Goal: Find specific page/section: Find specific page/section

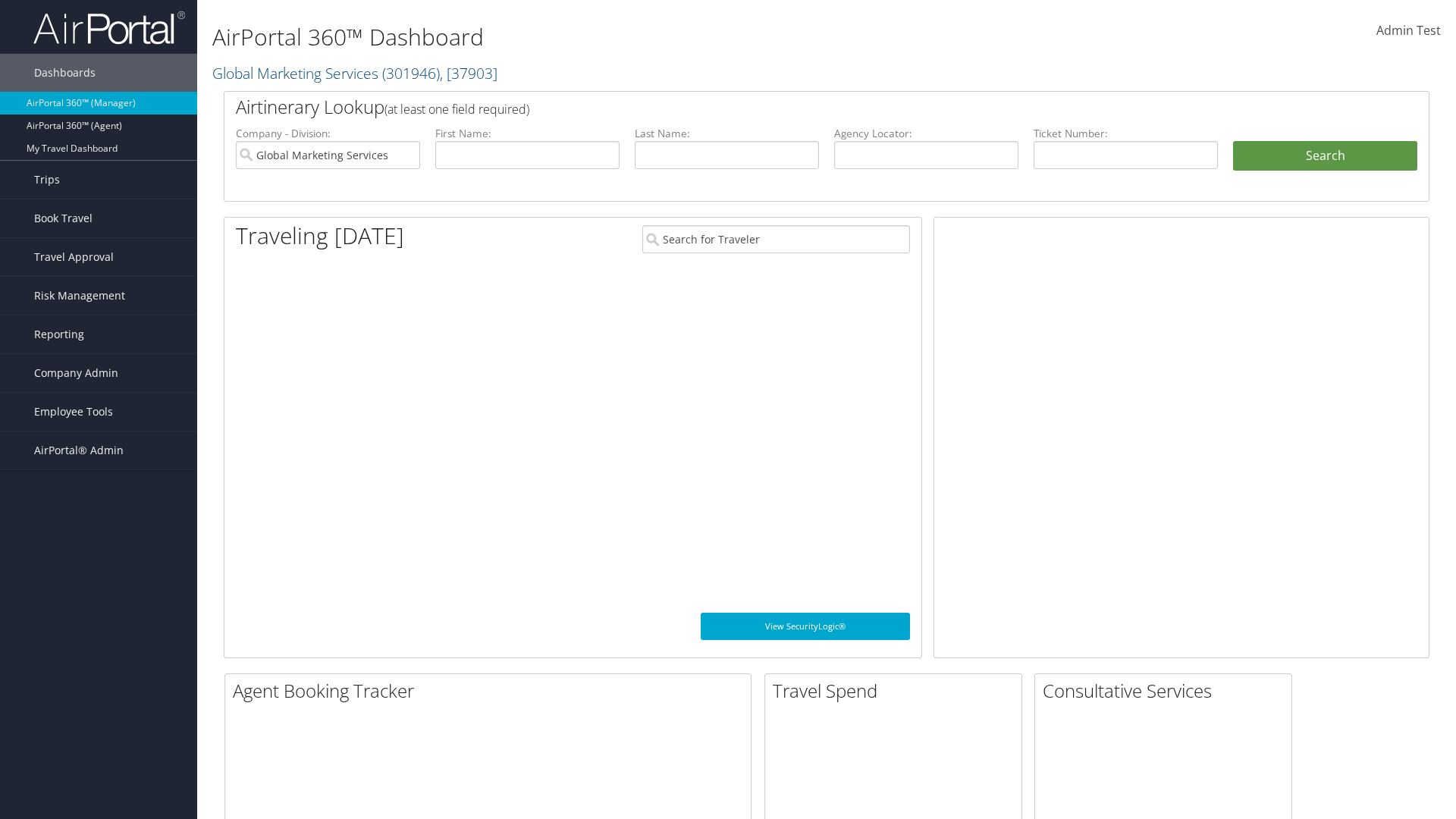
click at [98, 373] on span "Company Admin" at bounding box center [77, 372] width 84 height 38
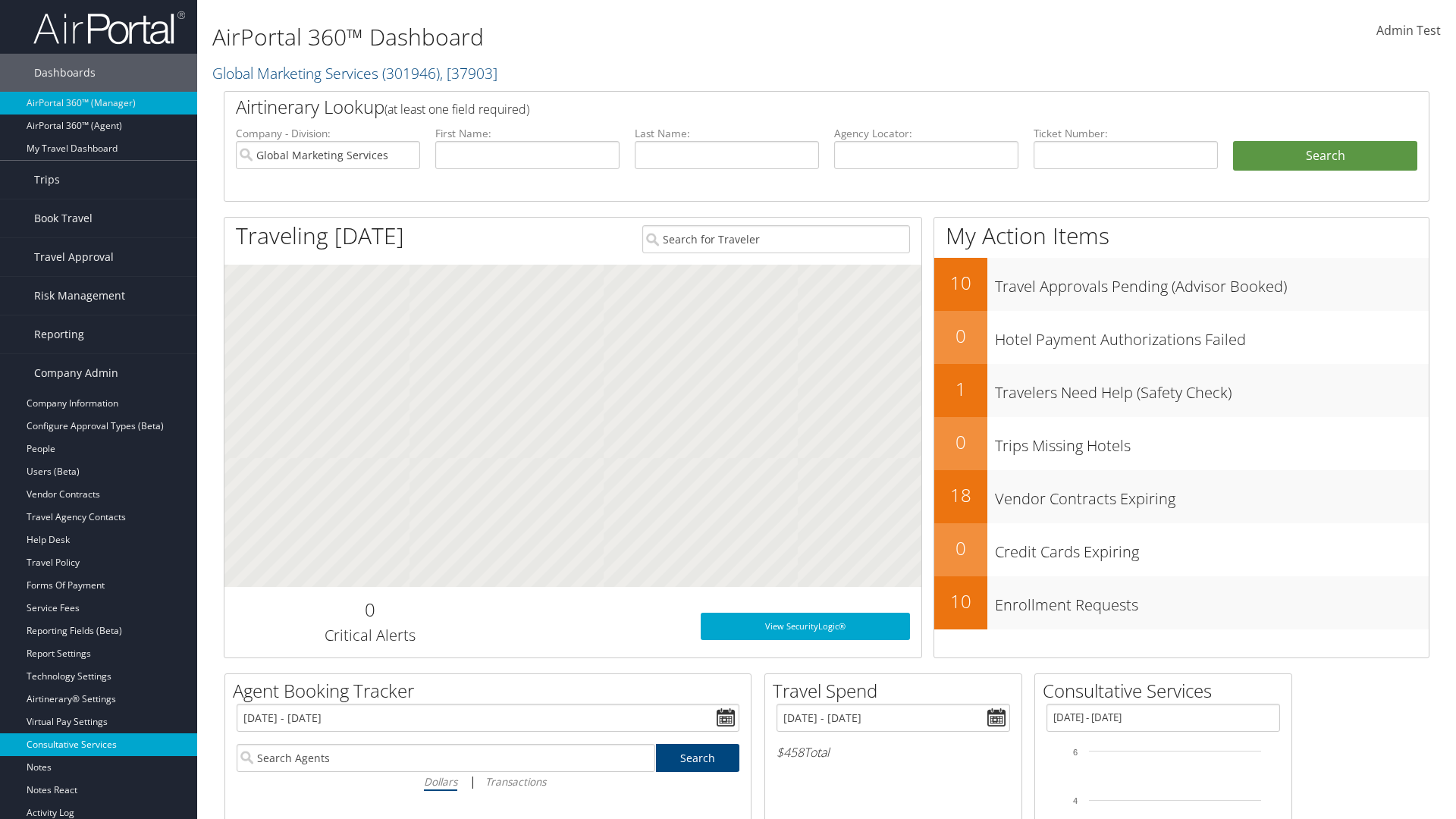
click at [98, 744] on link "Consultative Services" at bounding box center [98, 743] width 197 height 23
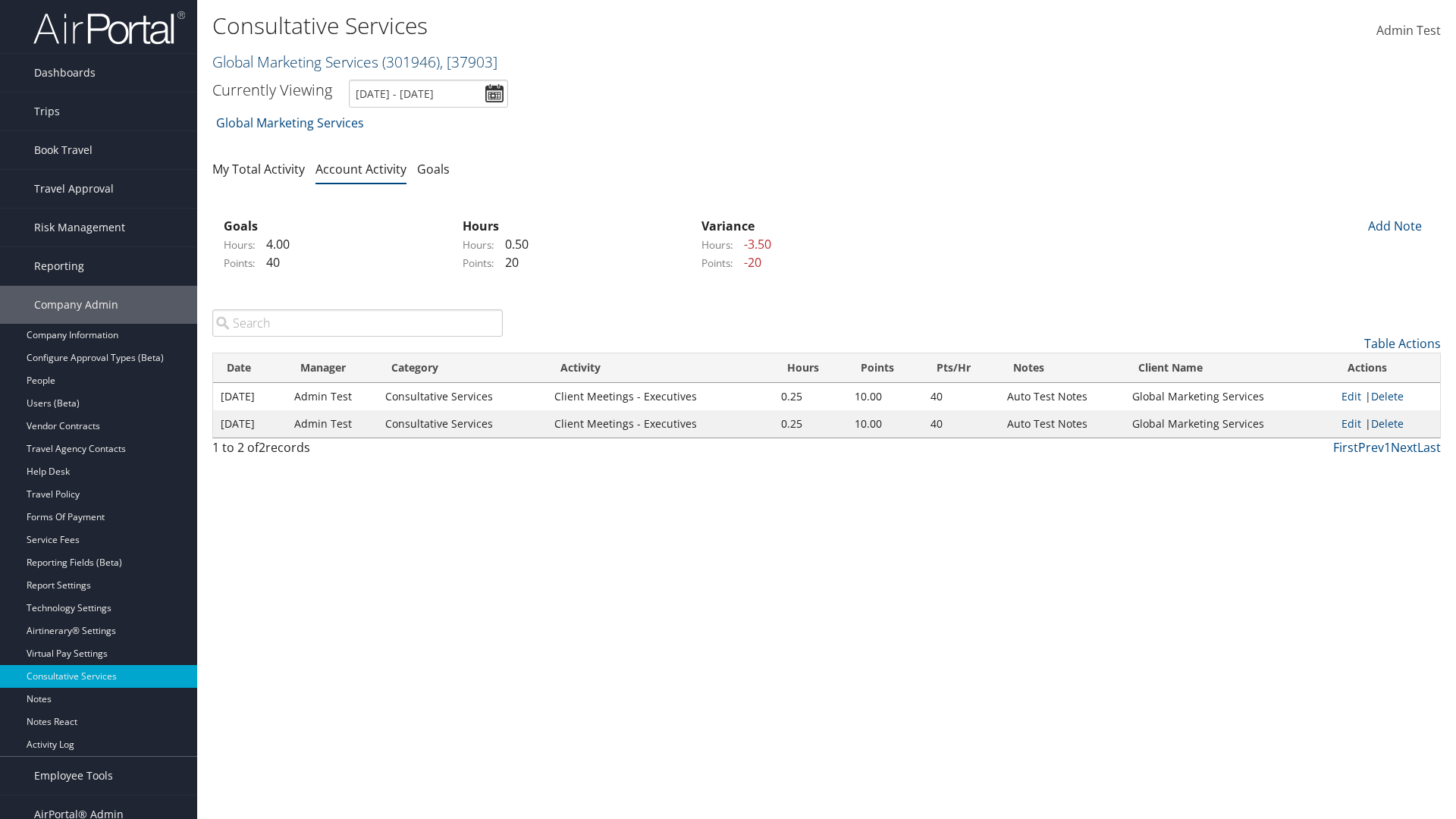
click at [294, 62] on link "Global Marketing Services ( 301946 ) , [ 37903 ]" at bounding box center [355, 61] width 285 height 21
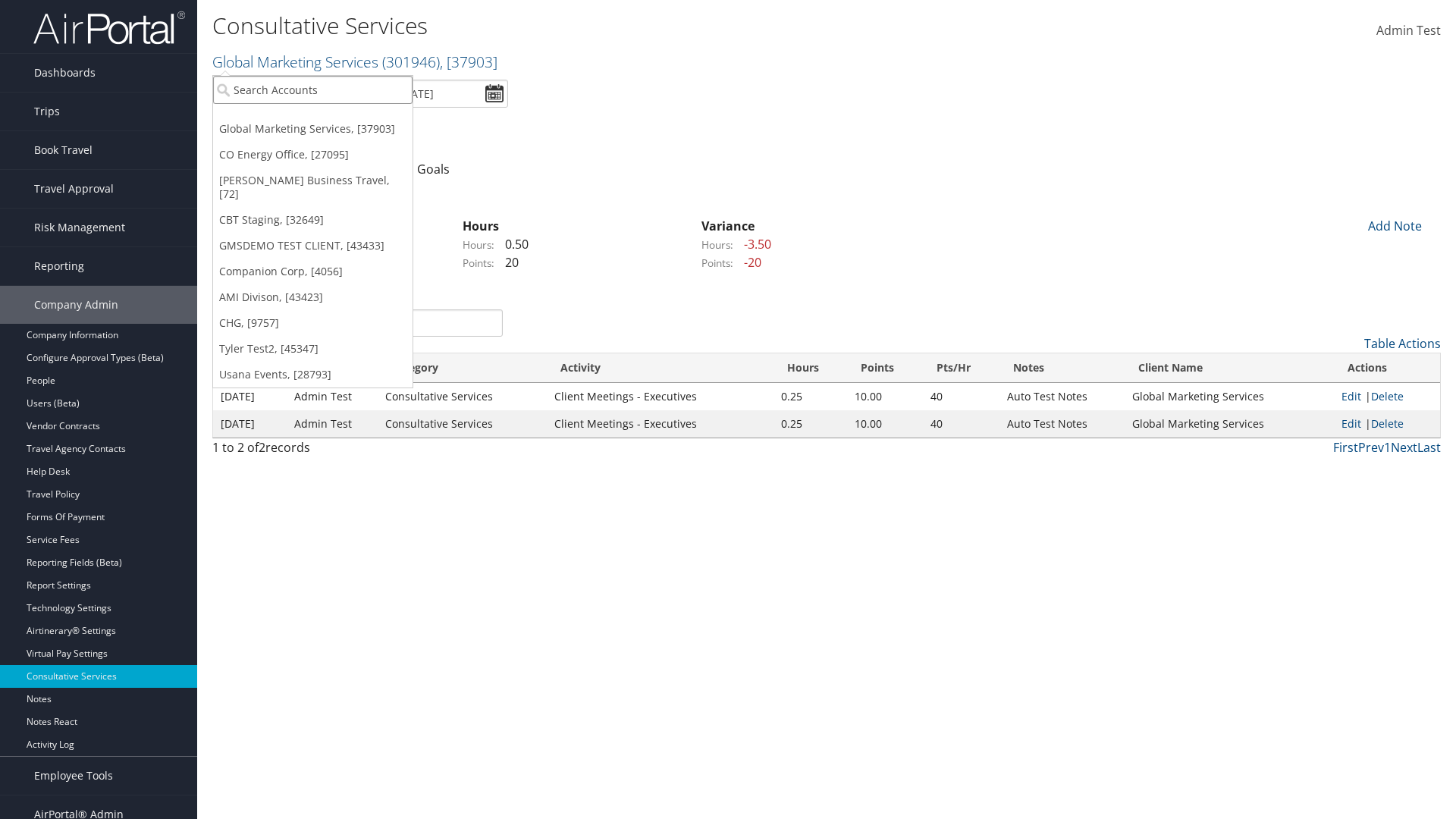
click at [312, 89] on input "search" at bounding box center [312, 89] width 199 height 28
type input "CBTSTG"
click at [312, 118] on div "CBT Staging (CBTSTG), [32649]" at bounding box center [312, 118] width 216 height 14
